Goal: Information Seeking & Learning: Find specific fact

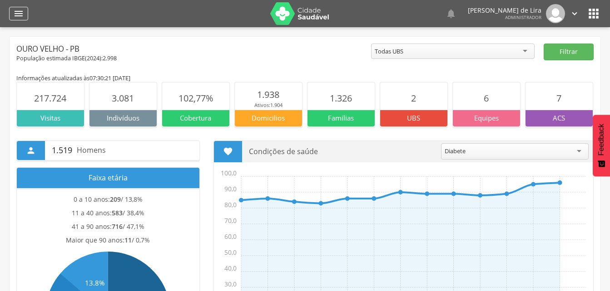
click at [17, 19] on div "" at bounding box center [18, 14] width 19 height 14
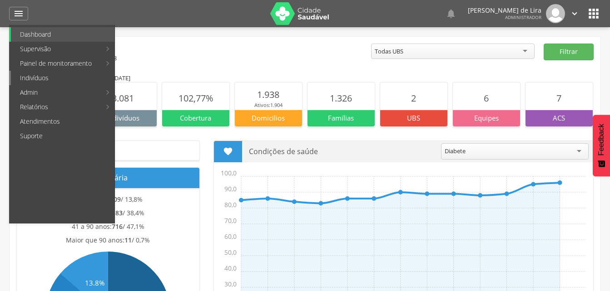
click at [34, 83] on link "Indivíduos" at bounding box center [63, 78] width 104 height 15
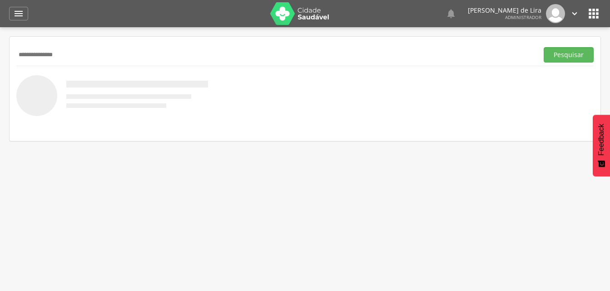
type input "**********"
click at [543, 47] on button "Pesquisar" at bounding box center [568, 54] width 50 height 15
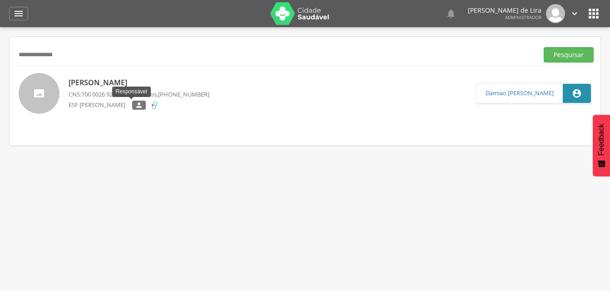
click at [135, 102] on icon "" at bounding box center [139, 105] width 8 height 6
type input "**********"
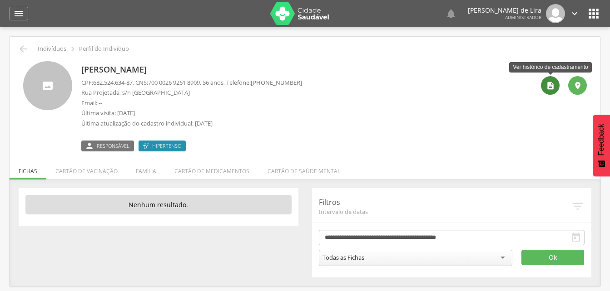
click at [554, 84] on icon "" at bounding box center [550, 85] width 9 height 9
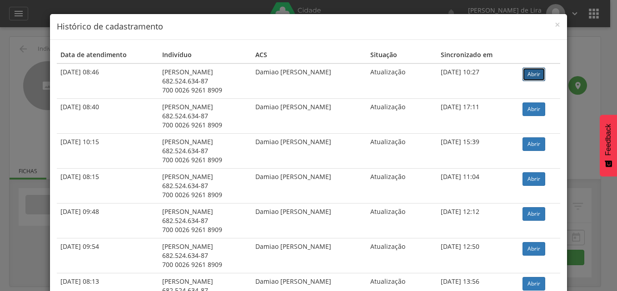
click at [528, 69] on link "Abrir" at bounding box center [533, 75] width 23 height 14
click at [555, 26] on span "×" at bounding box center [556, 24] width 5 height 13
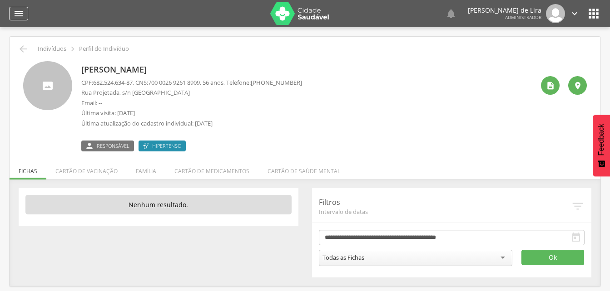
click at [20, 11] on icon "" at bounding box center [18, 13] width 11 height 11
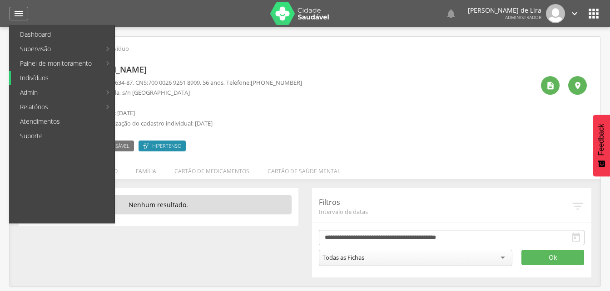
click at [26, 76] on link "Indivíduos" at bounding box center [63, 78] width 104 height 15
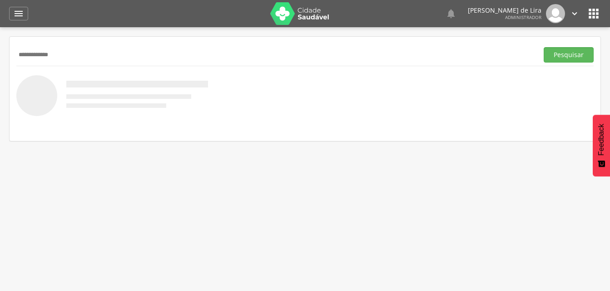
click at [543, 47] on button "Pesquisar" at bounding box center [568, 54] width 50 height 15
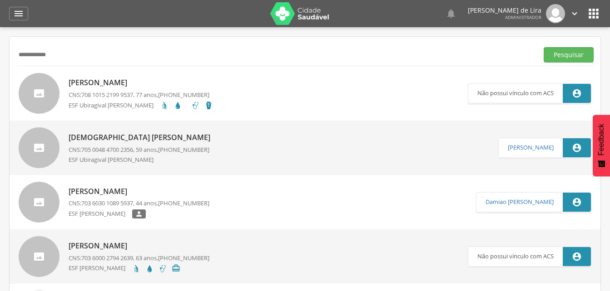
type input "**********"
click at [543, 47] on button "Pesquisar" at bounding box center [568, 54] width 50 height 15
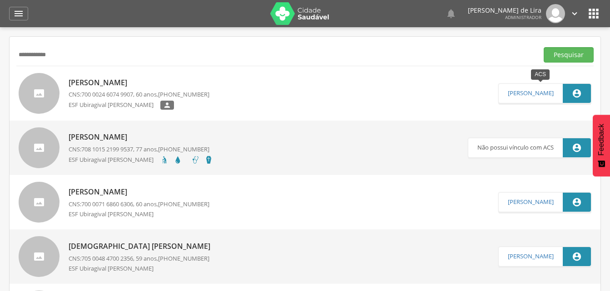
click at [574, 91] on icon "" at bounding box center [577, 94] width 10 height 10
click at [163, 106] on icon "" at bounding box center [167, 105] width 8 height 6
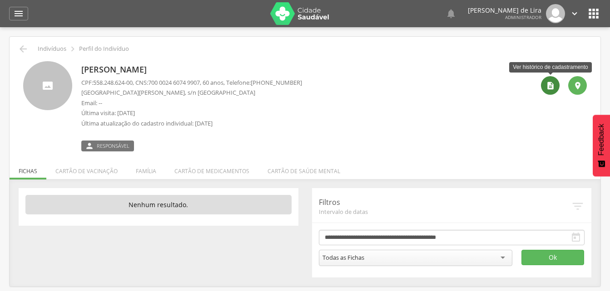
click at [547, 89] on icon "" at bounding box center [550, 85] width 9 height 9
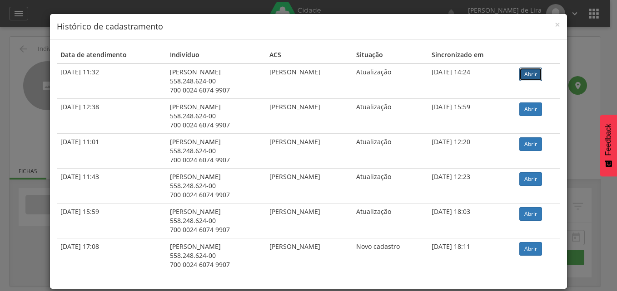
click at [533, 73] on link "Abrir" at bounding box center [530, 75] width 23 height 14
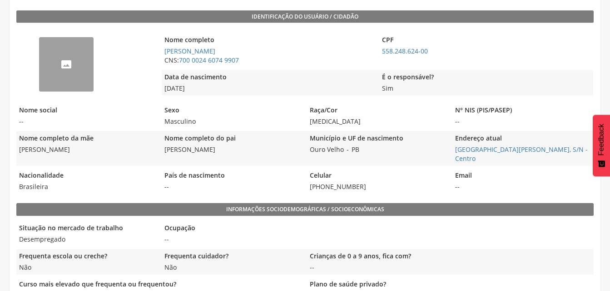
scroll to position [214, 0]
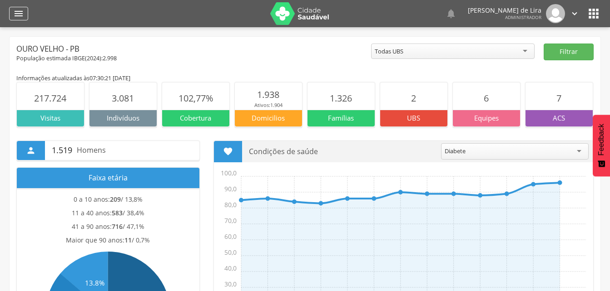
click at [26, 19] on div "" at bounding box center [18, 14] width 19 height 14
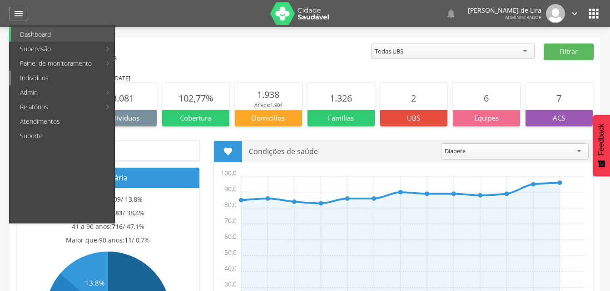
click at [38, 79] on link "Indivíduos" at bounding box center [63, 78] width 104 height 15
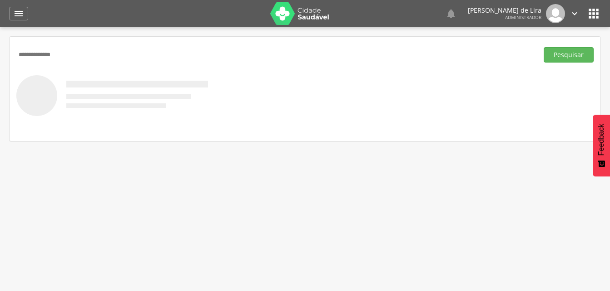
click at [543, 47] on button "Pesquisar" at bounding box center [568, 54] width 50 height 15
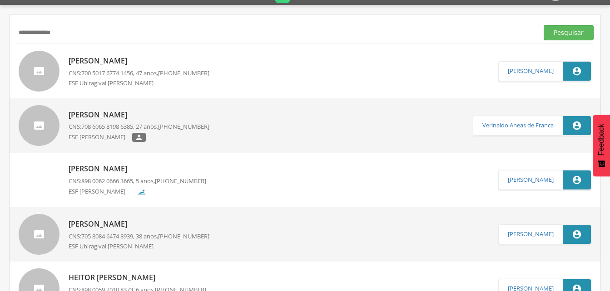
scroll to position [22, 0]
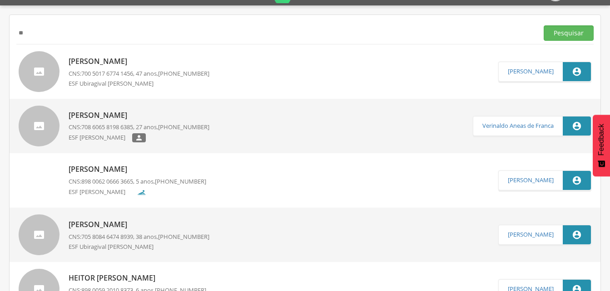
type input "*"
click at [543, 25] on button "Pesquisar" at bounding box center [568, 32] width 50 height 15
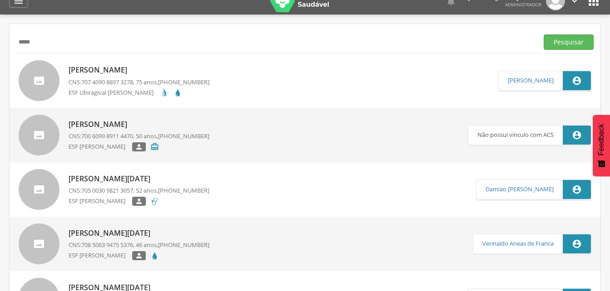
scroll to position [0, 0]
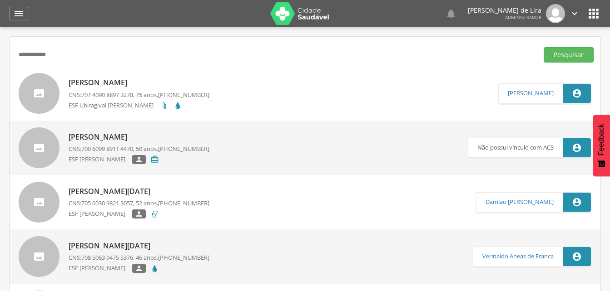
click at [543, 47] on button "Pesquisar" at bounding box center [568, 54] width 50 height 15
type input "*"
click at [543, 47] on button "Pesquisar" at bounding box center [568, 54] width 50 height 15
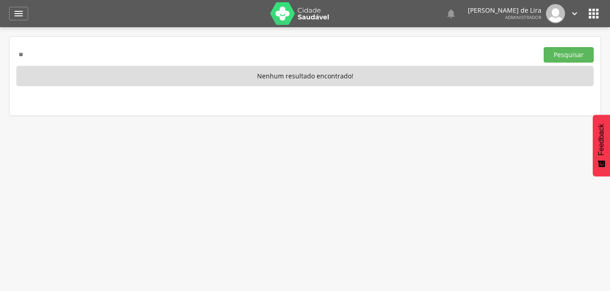
type input "*"
click at [543, 47] on button "Pesquisar" at bounding box center [568, 54] width 50 height 15
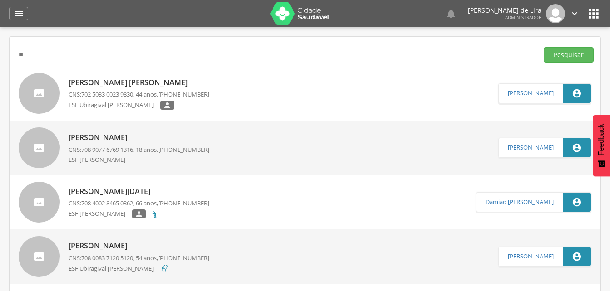
type input "*"
click at [543, 47] on button "Pesquisar" at bounding box center [568, 54] width 50 height 15
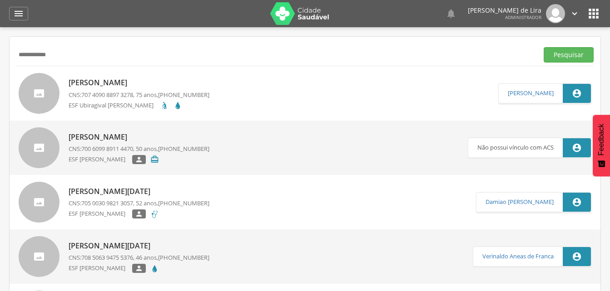
click at [543, 47] on button "Pesquisar" at bounding box center [568, 54] width 50 height 15
type input "*"
click at [22, 56] on input "text" at bounding box center [275, 54] width 518 height 15
type input "*"
click at [543, 47] on button "Pesquisar" at bounding box center [568, 54] width 50 height 15
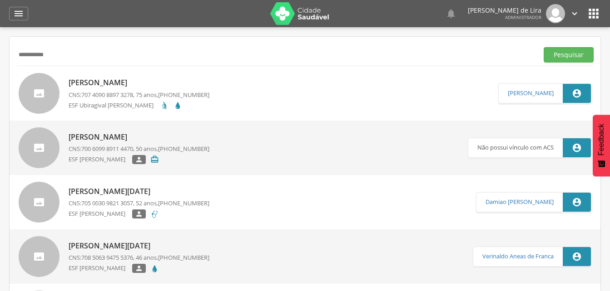
click at [543, 47] on button "Pesquisar" at bounding box center [568, 54] width 50 height 15
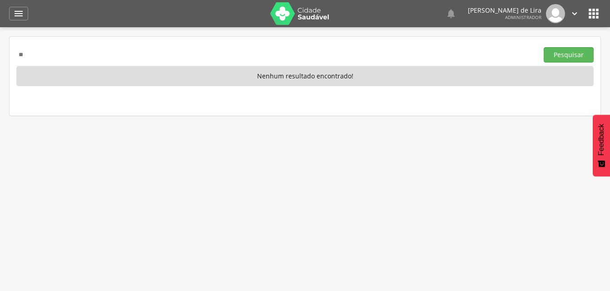
type input "*"
type input "**********"
click at [543, 47] on button "Pesquisar" at bounding box center [568, 54] width 50 height 15
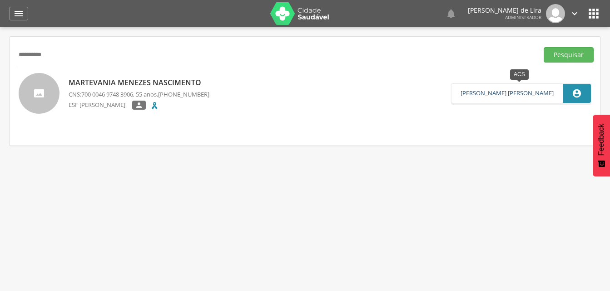
click at [500, 95] on link "Maria Regineide Bezerra Alexandre" at bounding box center [506, 93] width 93 height 7
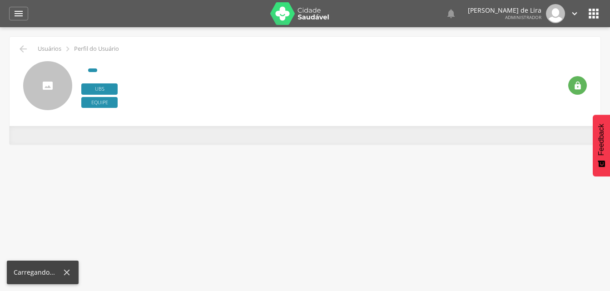
type input "**********"
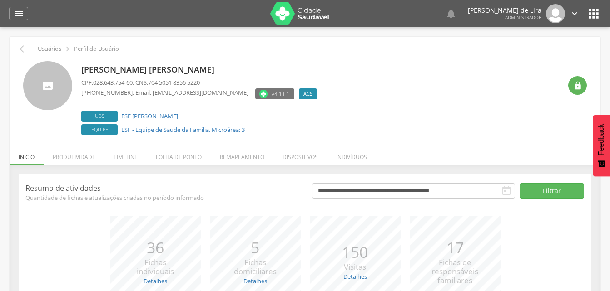
click at [299, 98] on label "ACS" at bounding box center [308, 94] width 18 height 11
click at [122, 69] on p "Maria Regineide Bezerra Alexandre" at bounding box center [201, 70] width 240 height 12
click at [578, 89] on icon "" at bounding box center [577, 85] width 9 height 9
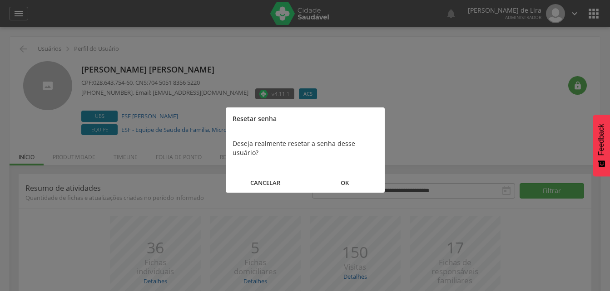
click at [270, 173] on button "CANCELAR" at bounding box center [265, 183] width 79 height 20
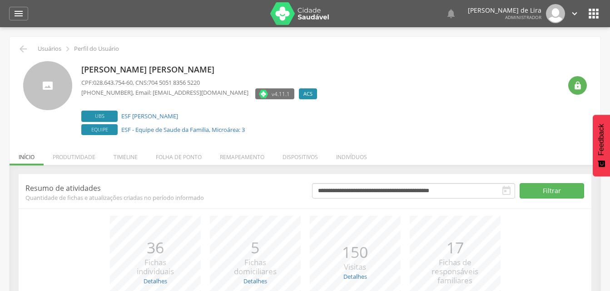
click at [81, 51] on p "Perfil do Usuário" at bounding box center [96, 48] width 45 height 7
click at [94, 67] on p "Maria Regineide Bezerra Alexandre" at bounding box center [201, 70] width 240 height 12
click at [271, 97] on span "v4.11.1" at bounding box center [280, 93] width 18 height 9
click at [94, 117] on span "Ubs" at bounding box center [99, 116] width 36 height 11
click at [124, 72] on p "Maria Regineide Bezerra Alexandre" at bounding box center [201, 70] width 240 height 12
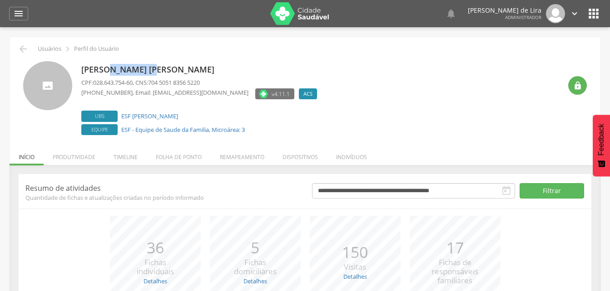
click at [124, 72] on p "Maria Regineide Bezerra Alexandre" at bounding box center [201, 70] width 240 height 12
drag, startPoint x: 124, startPoint y: 72, endPoint x: 127, endPoint y: 91, distance: 19.3
click at [127, 91] on p "(83) 9615-2489 , Email: mariaalexandre@ourovelho.com.br" at bounding box center [164, 93] width 167 height 9
click at [61, 102] on div at bounding box center [47, 85] width 49 height 49
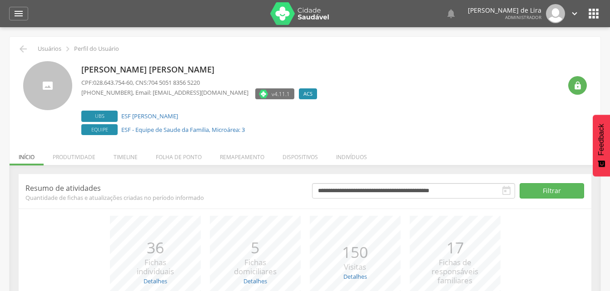
click at [80, 65] on div "Maria Regineide Bezerra Alexandre CPF: 028.643.754-60 , CNS: 704 5051 8356 5220…" at bounding box center [304, 99] width 563 height 76
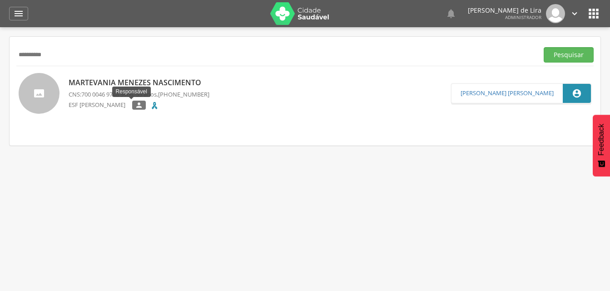
click at [135, 109] on icon "" at bounding box center [139, 105] width 8 height 6
type input "**********"
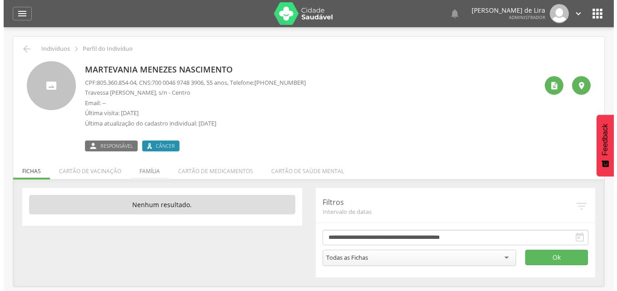
scroll to position [27, 0]
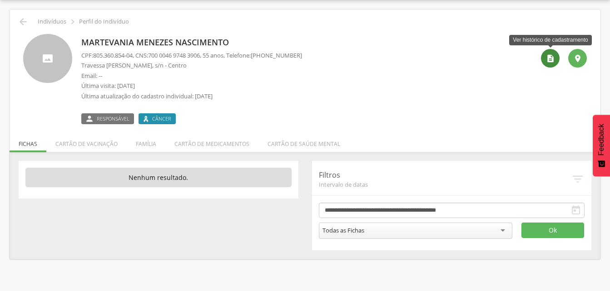
click at [550, 59] on icon "" at bounding box center [550, 58] width 9 height 9
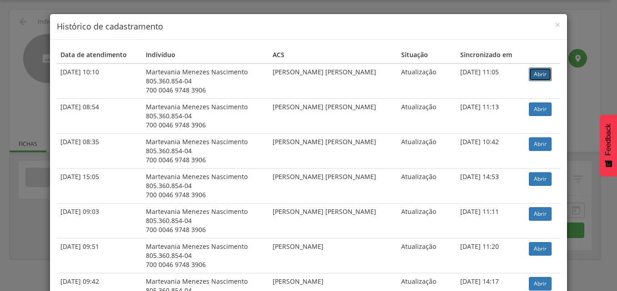
click at [538, 74] on link "Abrir" at bounding box center [539, 75] width 23 height 14
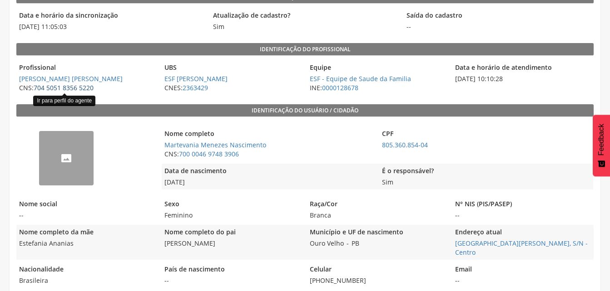
scroll to position [109, 0]
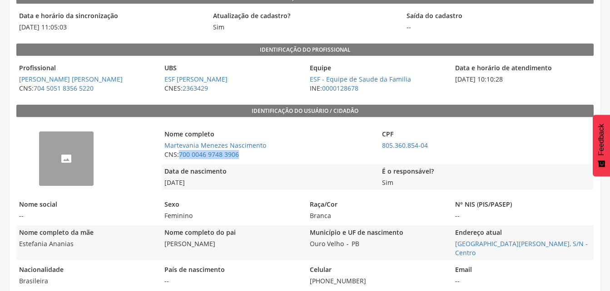
drag, startPoint x: 178, startPoint y: 153, endPoint x: 244, endPoint y: 152, distance: 65.8
click at [244, 152] on span "CNS: 700 0046 9748 3906" at bounding box center [268, 154] width 213 height 9
drag, startPoint x: 373, startPoint y: 268, endPoint x: 403, endPoint y: 286, distance: 35.4
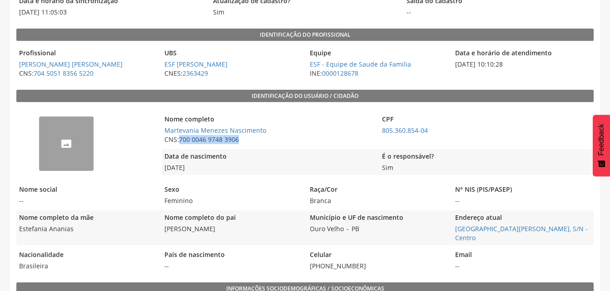
click at [187, 139] on link "700 0046 9748 3906" at bounding box center [209, 139] width 60 height 9
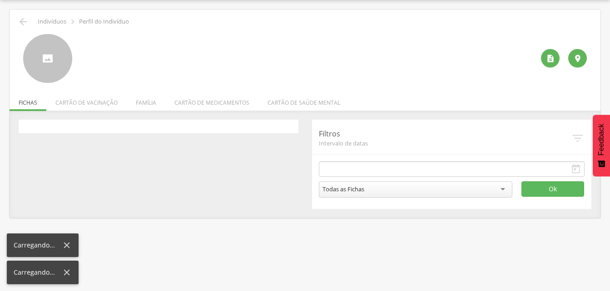
type input "**********"
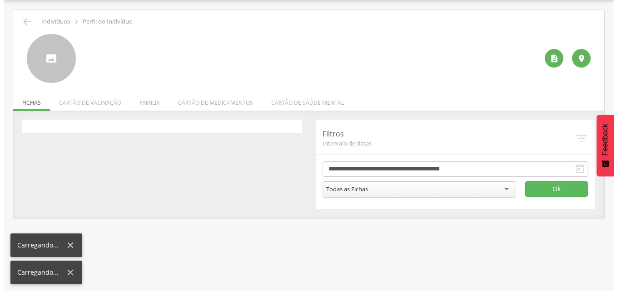
scroll to position [27, 0]
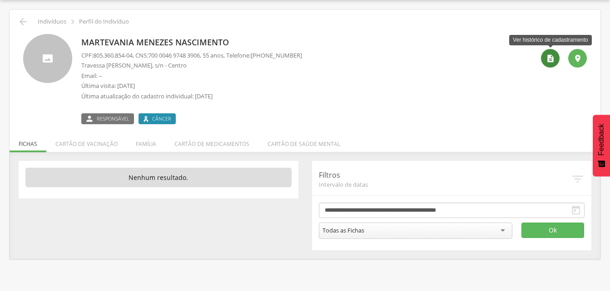
click at [547, 54] on icon "" at bounding box center [550, 58] width 9 height 9
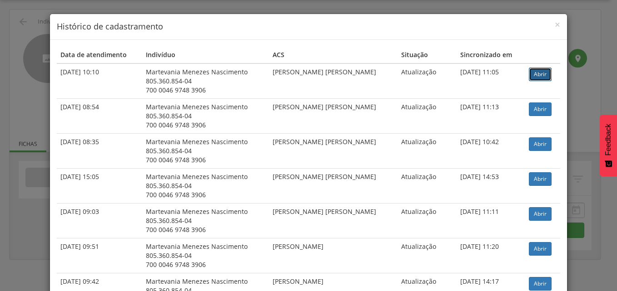
click at [534, 69] on link "Abrir" at bounding box center [539, 75] width 23 height 14
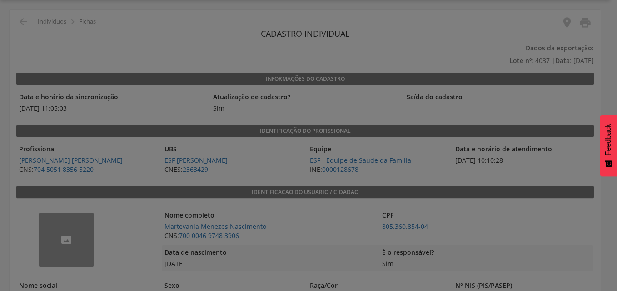
click at [297, 160] on div at bounding box center [308, 145] width 617 height 291
